Goal: Information Seeking & Learning: Find specific page/section

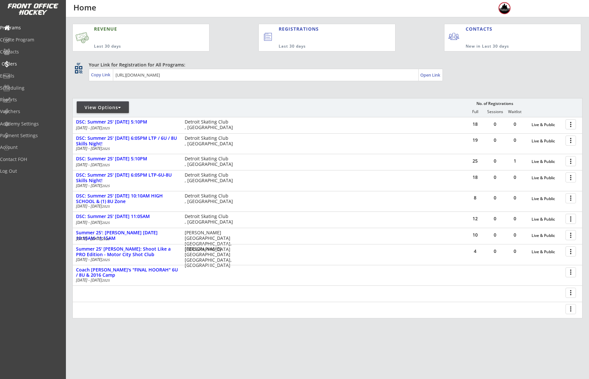
click at [21, 65] on div "Orders" at bounding box center [31, 64] width 59 height 5
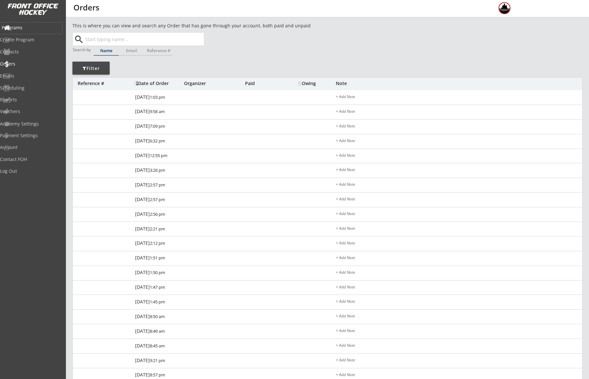
click at [25, 25] on div "Programs" at bounding box center [31, 27] width 59 height 5
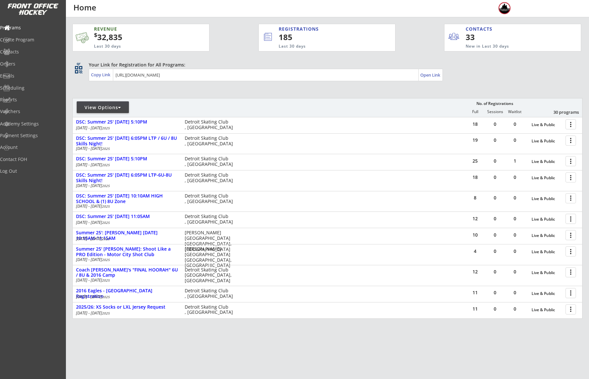
click at [100, 118] on div "18 0 0 Live & Public more_vert DSC: Summer 25' [DATE] 5:10PM [DATE] - [DATE] De…" at bounding box center [327, 125] width 509 height 16
drag, startPoint x: 98, startPoint y: 107, endPoint x: 100, endPoint y: 110, distance: 3.5
click at [99, 107] on div "View Options" at bounding box center [103, 107] width 52 height 7
select select ""Upcoming Programs""
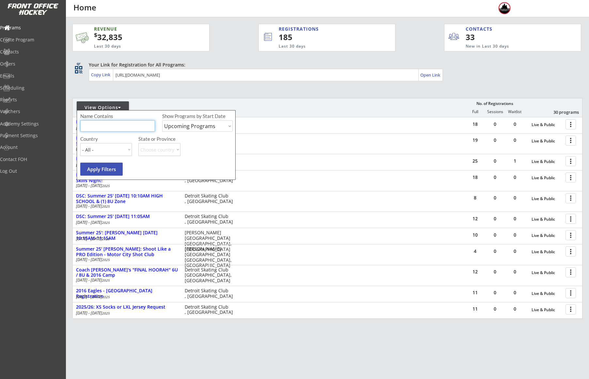
click at [112, 122] on input "input" at bounding box center [117, 125] width 75 height 11
type input "[GEOGRAPHIC_DATA]"
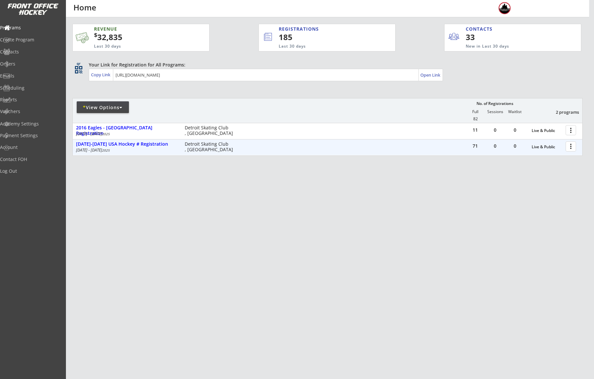
click at [573, 148] on div at bounding box center [571, 146] width 11 height 11
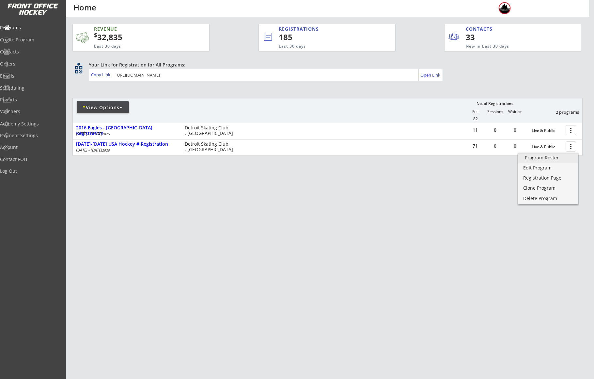
click at [553, 157] on div "Program Roster" at bounding box center [548, 158] width 47 height 5
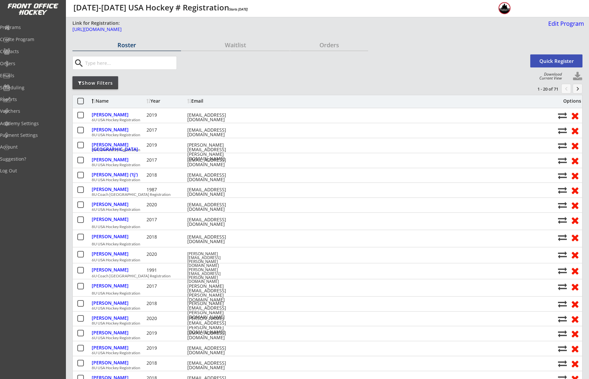
click at [127, 65] on input "input" at bounding box center [130, 62] width 93 height 13
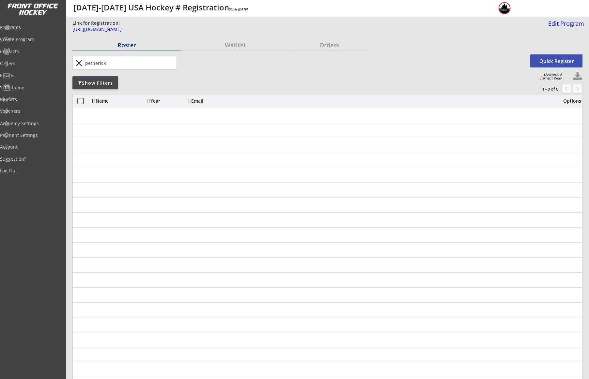
type input "petherick"
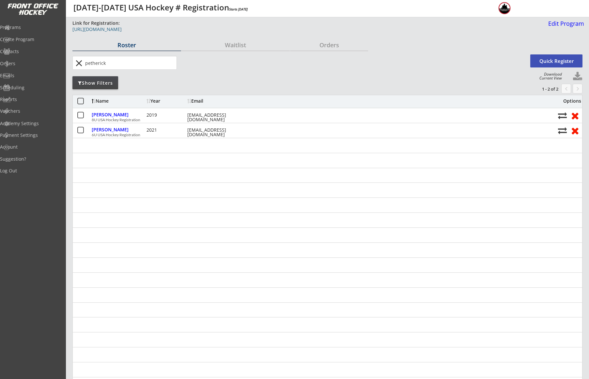
click at [183, 33] on link "https://frontofficehockey.com/mch-program/1753296001800x190251338963615740" at bounding box center [236, 31] width 329 height 8
